Goal: Information Seeking & Learning: Learn about a topic

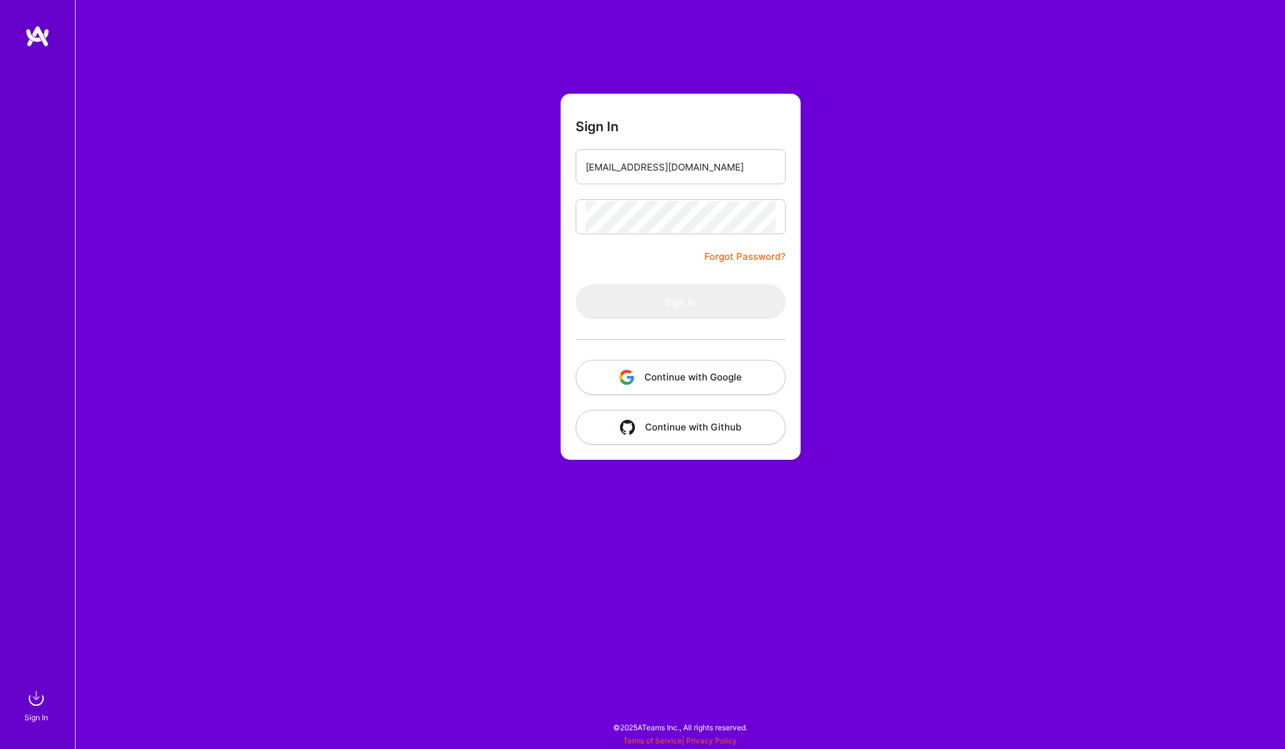
type input "viniciusleaosalmont@gmail.com"
click at [680, 302] on button "Sign In" at bounding box center [681, 301] width 210 height 35
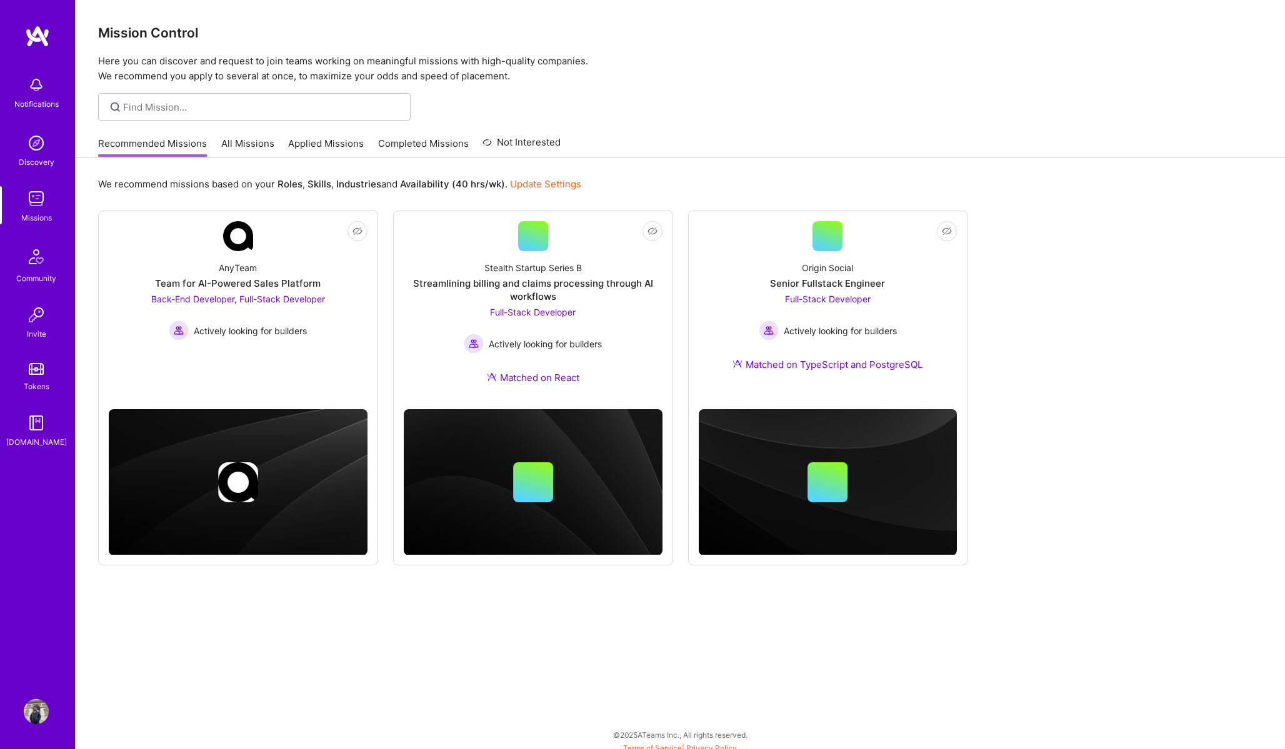
click at [232, 143] on link "All Missions" at bounding box center [247, 147] width 53 height 21
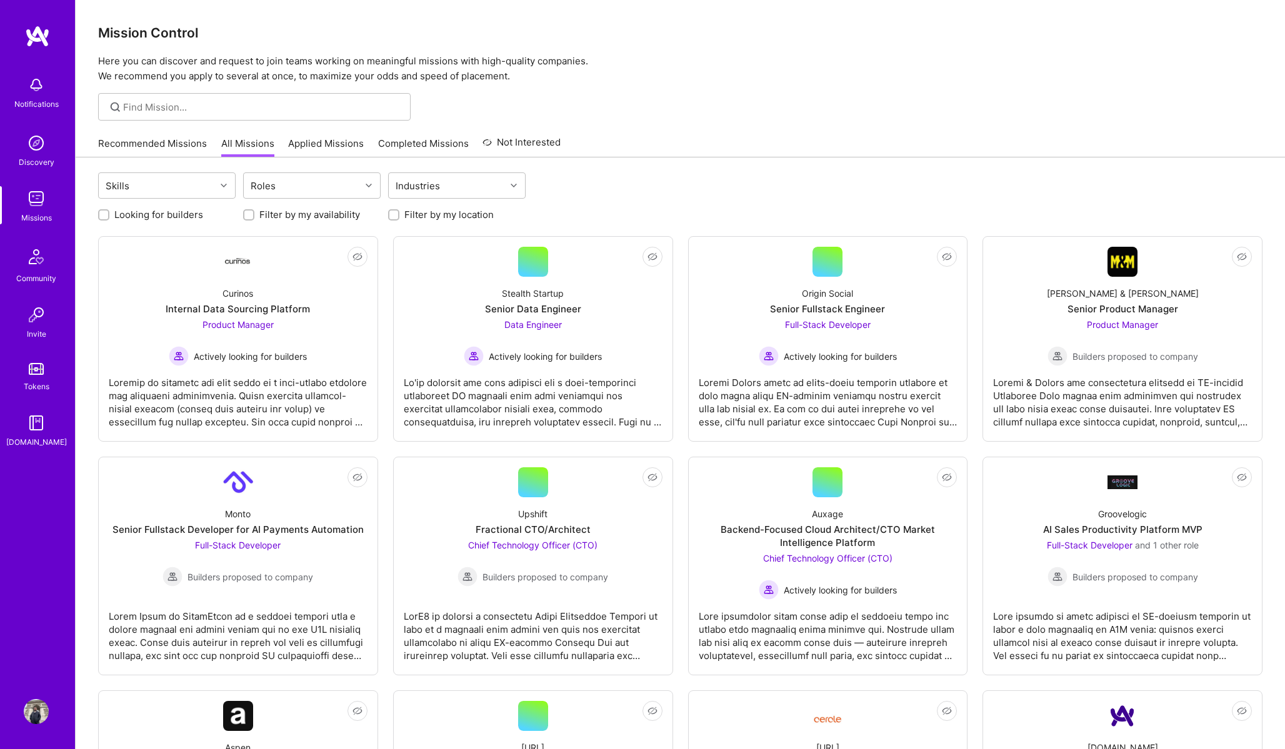
click at [177, 219] on label "Looking for builders" at bounding box center [158, 214] width 89 height 13
click at [109, 219] on input "Looking for builders" at bounding box center [105, 215] width 9 height 9
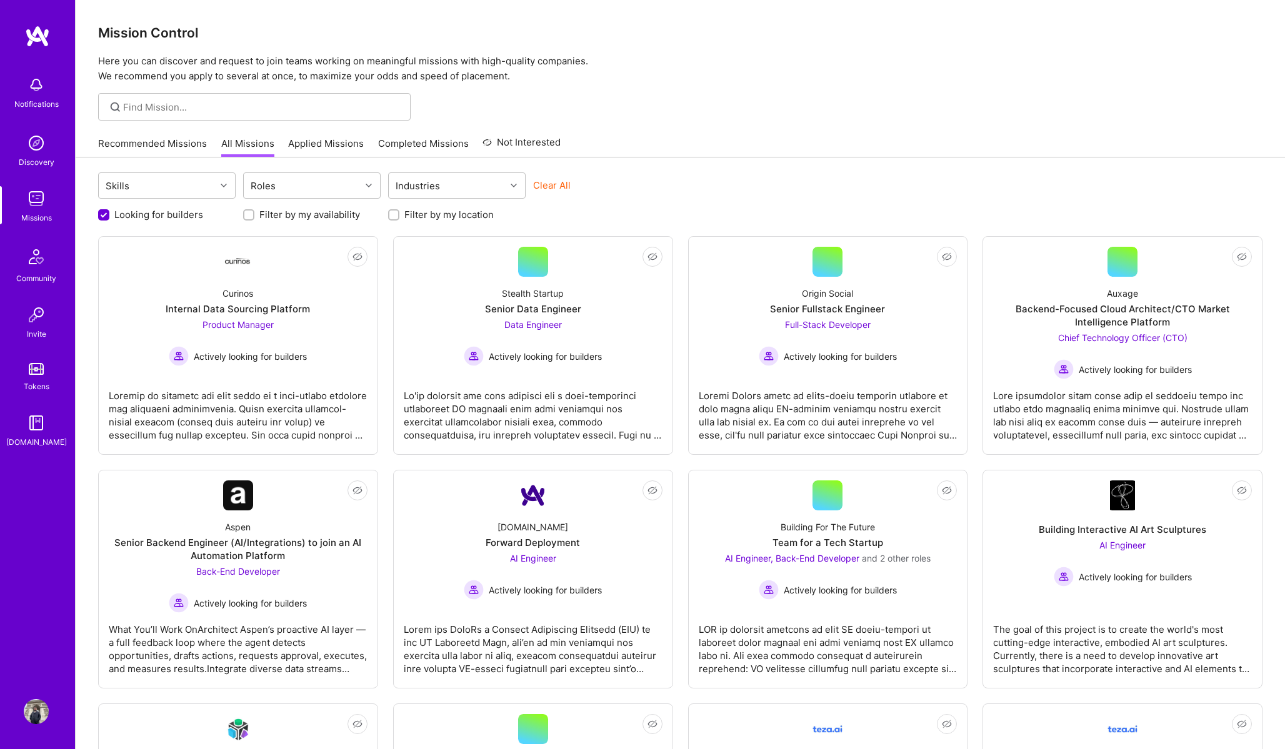
click at [177, 214] on label "Looking for builders" at bounding box center [158, 214] width 89 height 13
click at [111, 214] on input "Looking for builders" at bounding box center [104, 215] width 11 height 11
checkbox input "false"
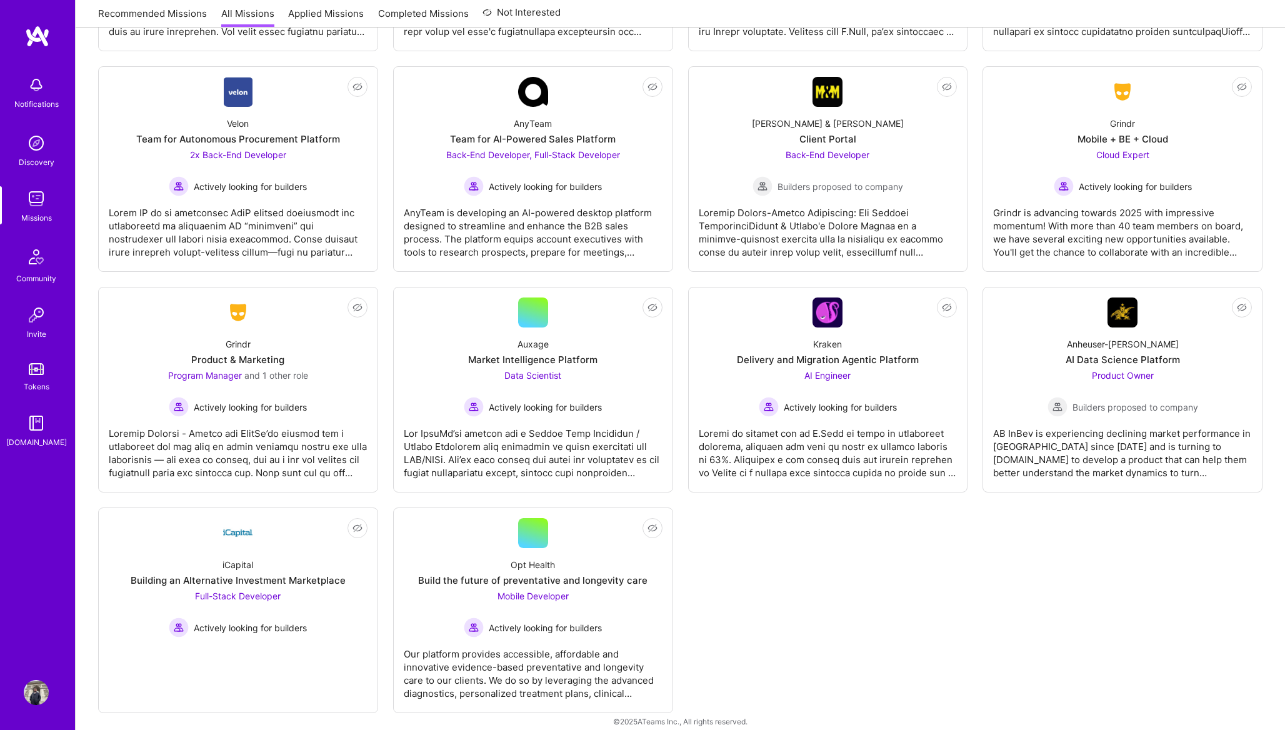
scroll to position [77, 0]
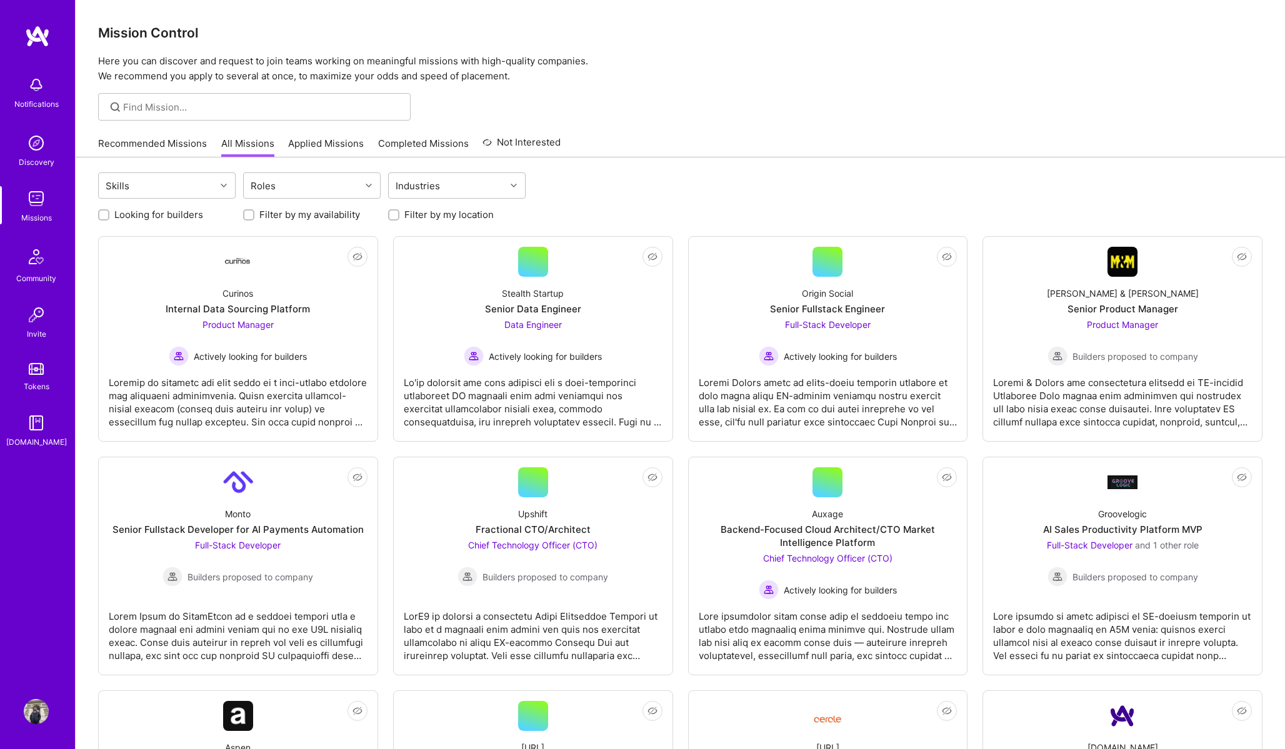
click at [124, 137] on link "Recommended Missions" at bounding box center [152, 147] width 109 height 21
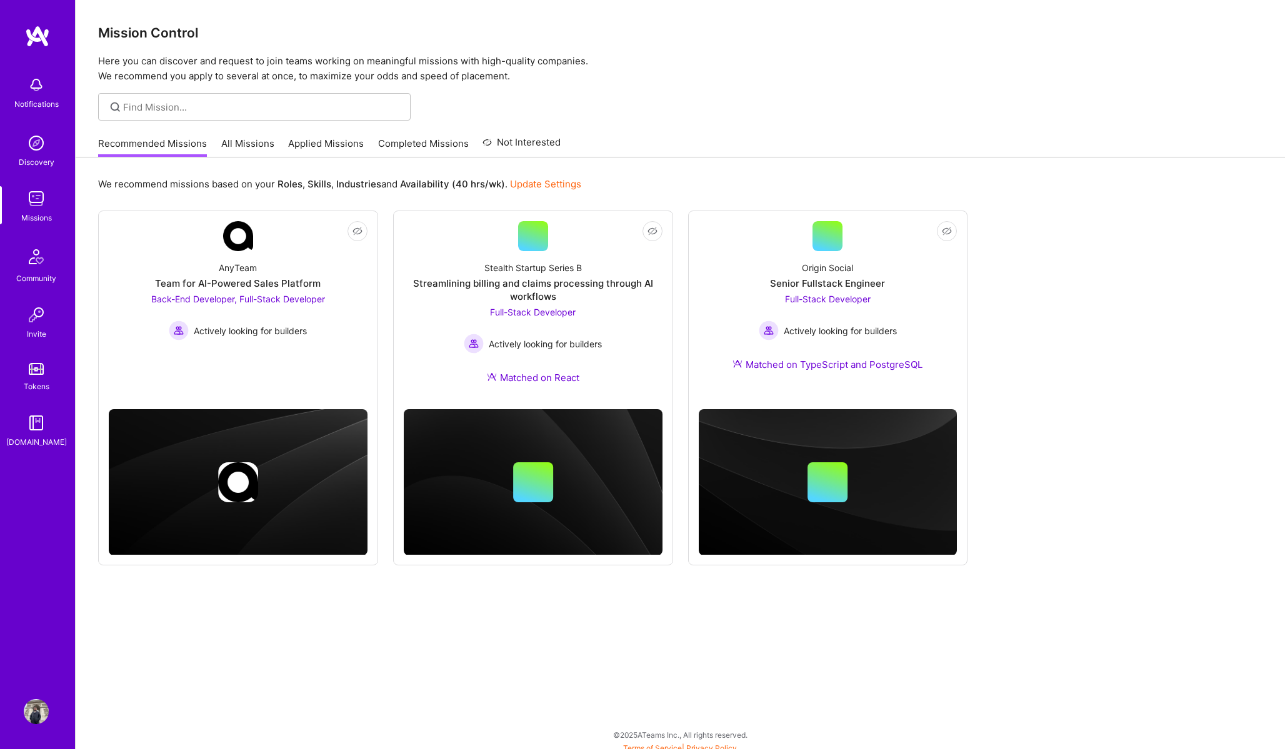
click at [43, 84] on img at bounding box center [36, 84] width 25 height 25
click at [27, 146] on img at bounding box center [36, 143] width 25 height 25
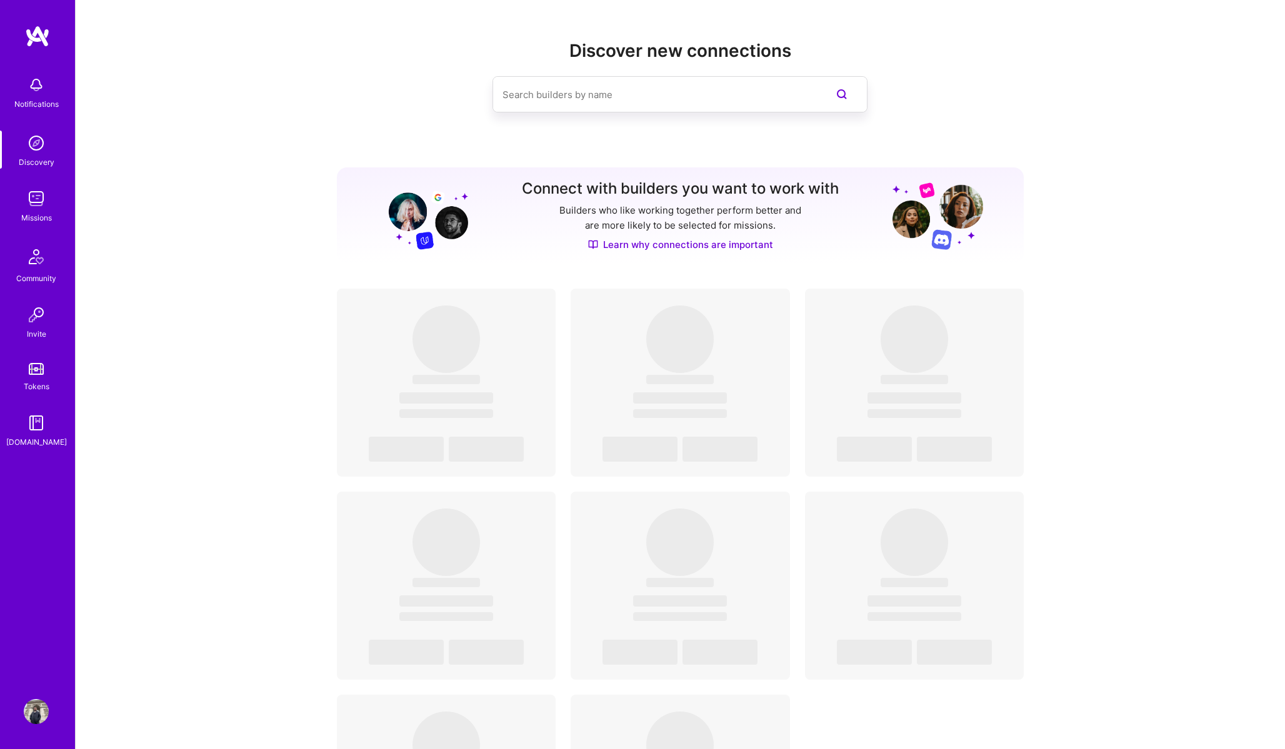
click at [62, 204] on link "Missions" at bounding box center [36, 205] width 77 height 38
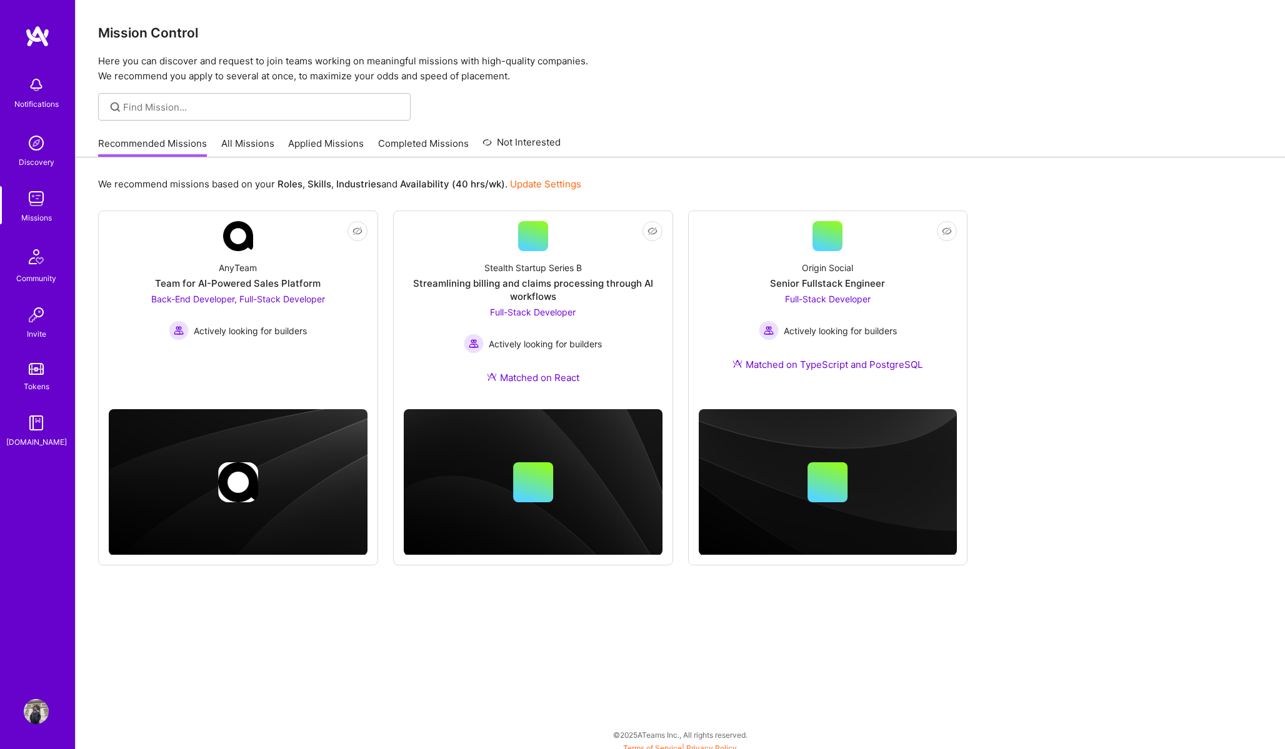
click at [37, 204] on img at bounding box center [36, 198] width 25 height 25
click at [261, 144] on link "All Missions" at bounding box center [247, 147] width 53 height 21
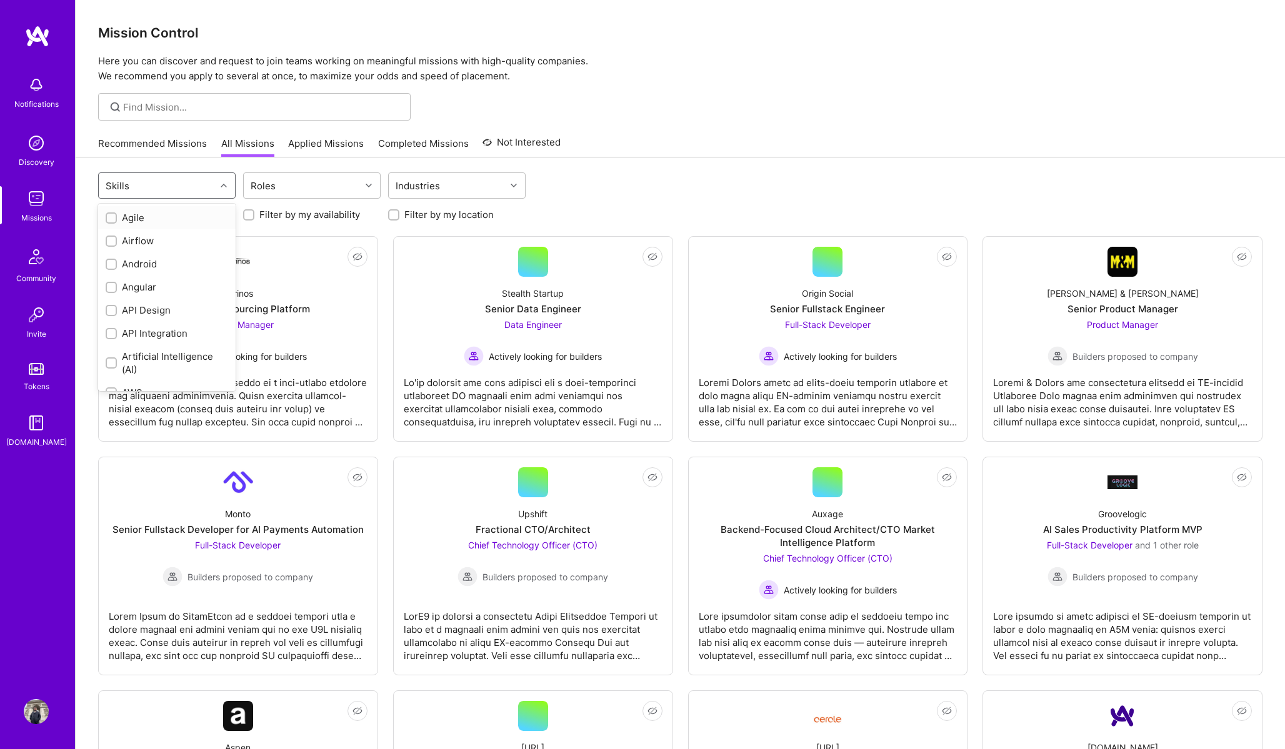
click at [189, 191] on div "Skills" at bounding box center [157, 185] width 117 height 25
type input "mob"
click at [191, 189] on div "Skills mob" at bounding box center [157, 185] width 117 height 25
type input "ios"
click at [179, 215] on div "iOS" at bounding box center [167, 217] width 122 height 13
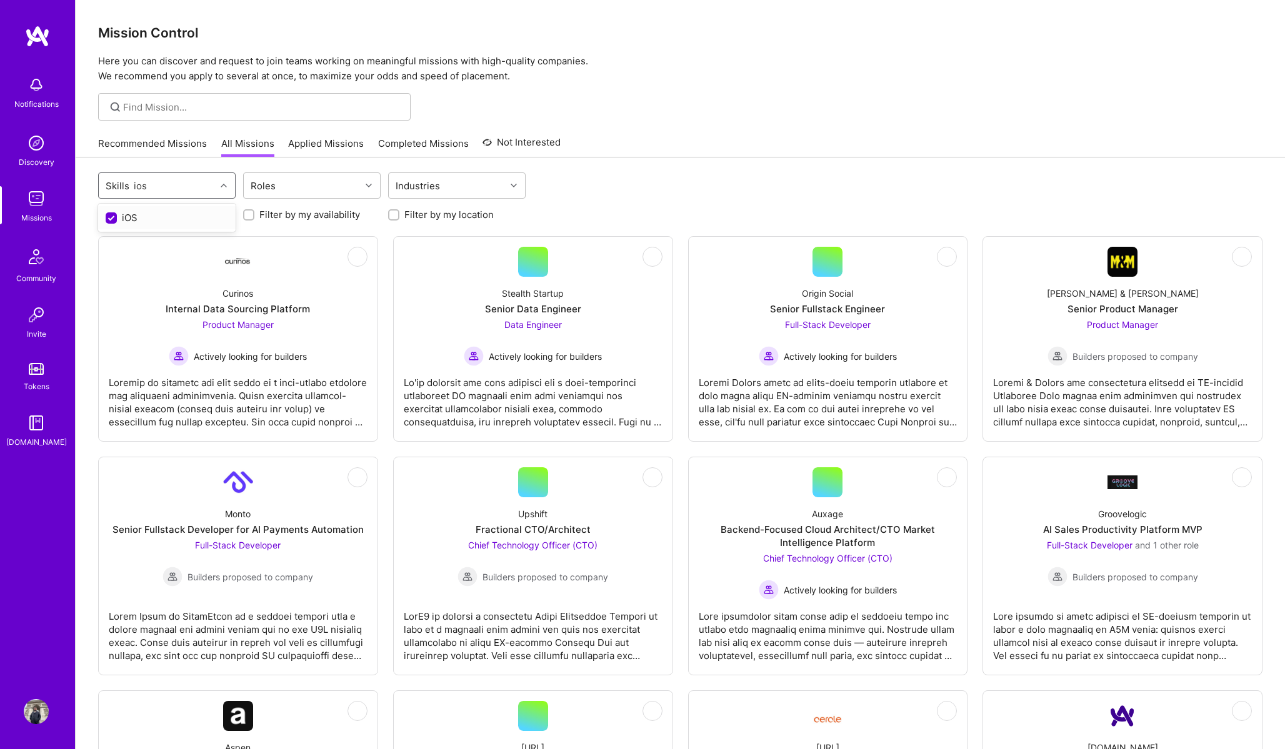
checkbox input "true"
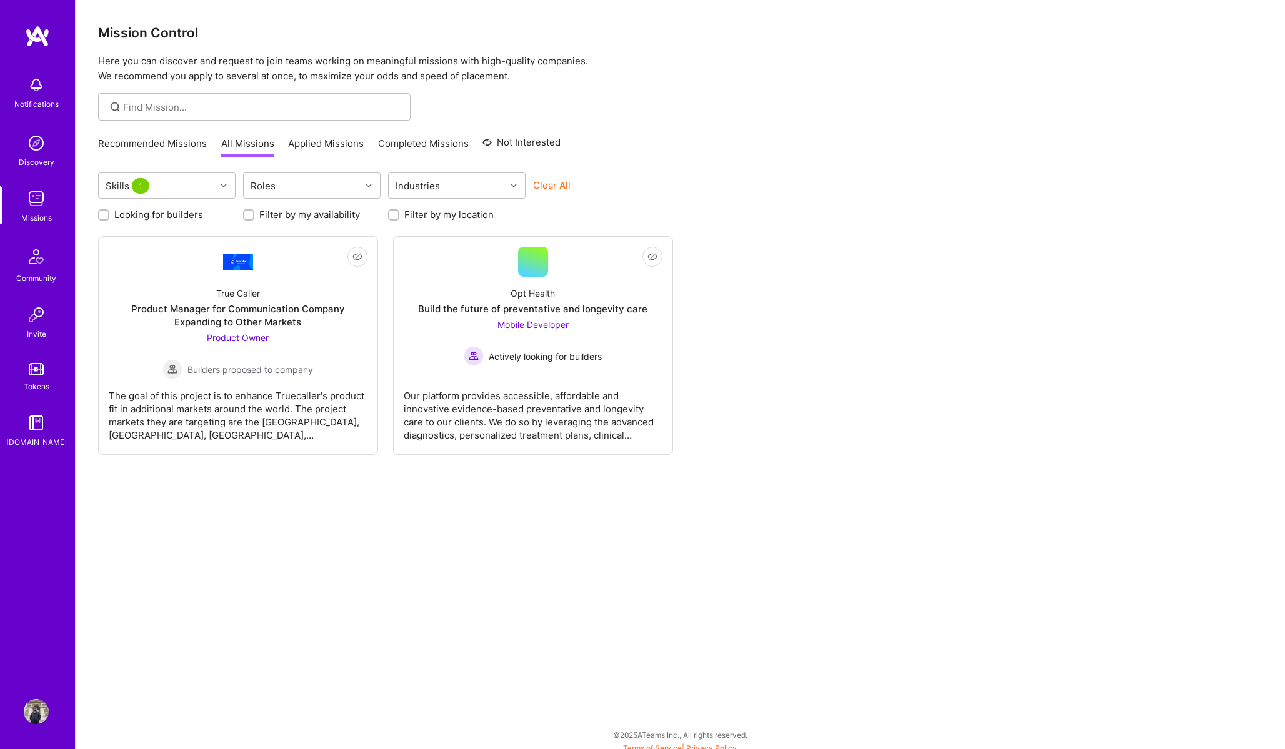
click at [749, 534] on div "Skills 1 Roles Industries Clear All Looking for builders Filter by my availabil…" at bounding box center [680, 456] width 1209 height 599
click at [576, 299] on div "Opt Health Build the future of preventative and longevity care Mobile Developer…" at bounding box center [533, 321] width 259 height 89
click at [314, 302] on div "True Caller Product Manager for Communication Company Expanding to Other Market…" at bounding box center [238, 328] width 259 height 102
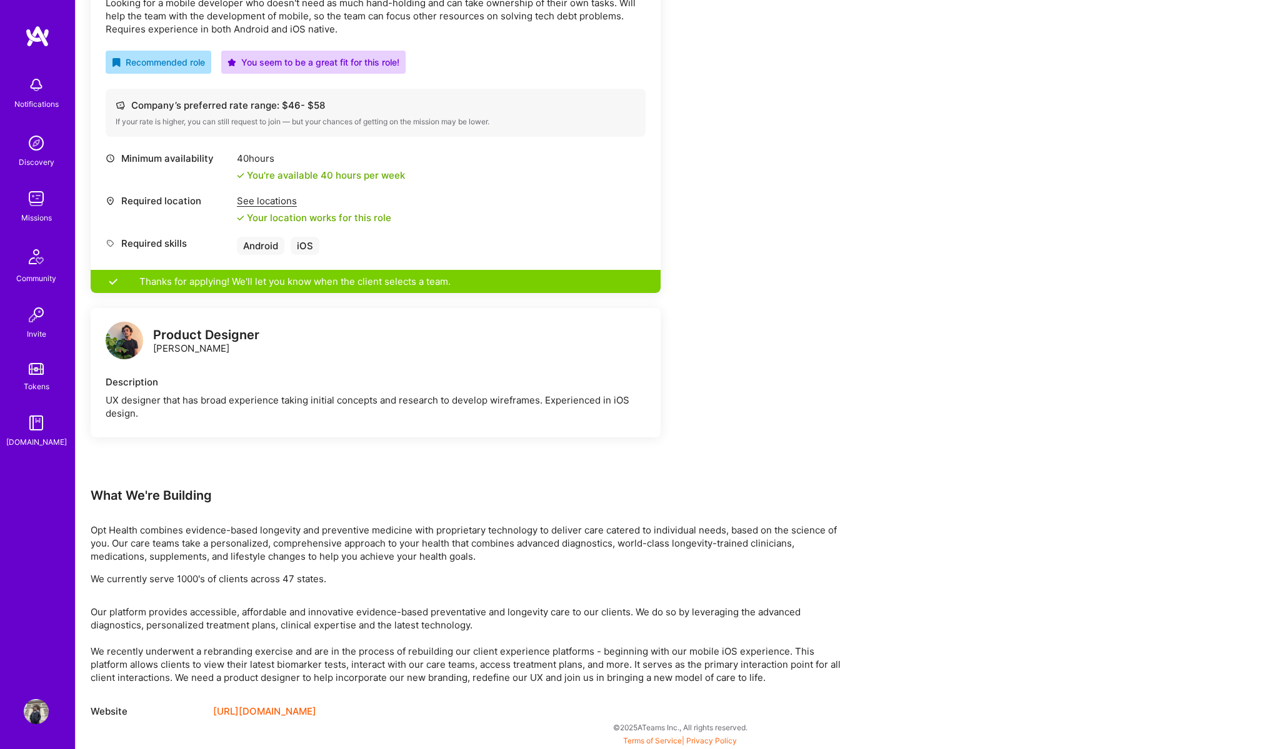
scroll to position [415, 0]
click at [285, 711] on link "https://getopt.com/" at bounding box center [264, 711] width 103 height 15
click at [277, 706] on link "https://getopt.com/" at bounding box center [264, 711] width 103 height 15
